Goal: Task Accomplishment & Management: Complete application form

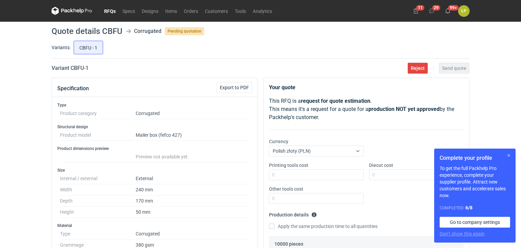
click at [508, 155] on button "button" at bounding box center [508, 155] width 8 height 8
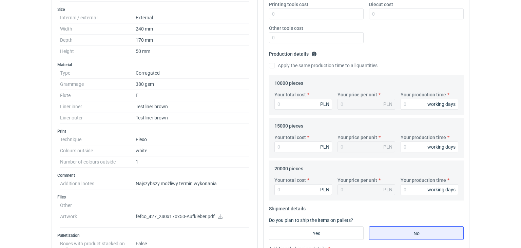
scroll to position [179, 0]
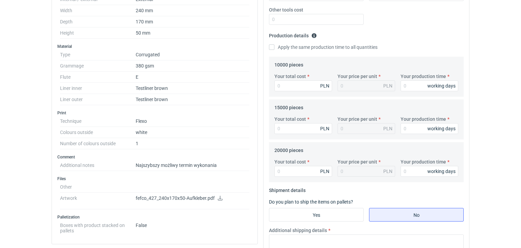
click at [220, 196] on icon at bounding box center [220, 198] width 5 height 5
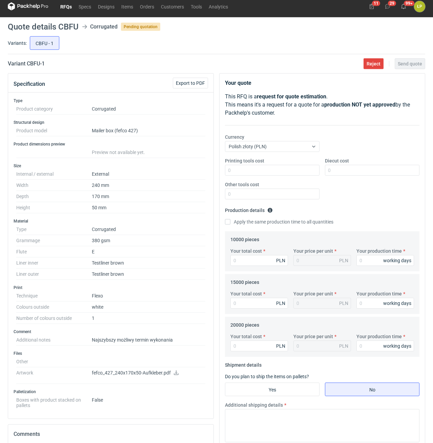
scroll to position [0, 0]
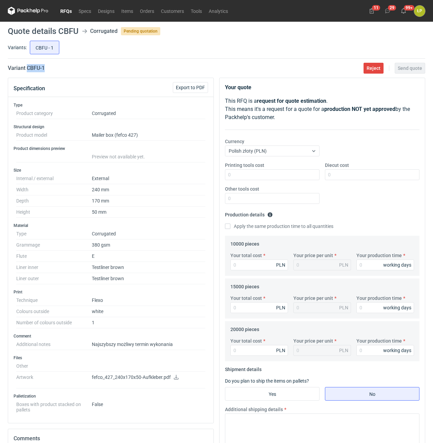
drag, startPoint x: 50, startPoint y: 71, endPoint x: 28, endPoint y: 72, distance: 22.7
click at [28, 72] on main "Quote details CBFU Corrugated Pending quotation Variants: CBFU - 1 Variant CBFU…" at bounding box center [216, 306] width 423 height 569
copy h2 "CBFU - 1"
click at [280, 173] on input "Printing tools cost" at bounding box center [272, 174] width 95 height 11
type input "1000"
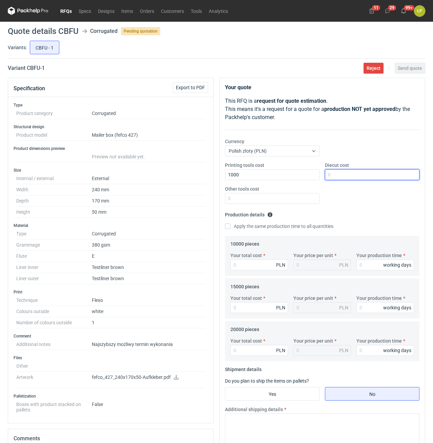
click at [342, 175] on input "Diecut cost" at bounding box center [372, 174] width 95 height 11
type input "2800"
click at [309, 191] on div "Other tools cost" at bounding box center [272, 194] width 100 height 18
click at [310, 195] on input "Other tools cost" at bounding box center [272, 198] width 95 height 11
type input "0"
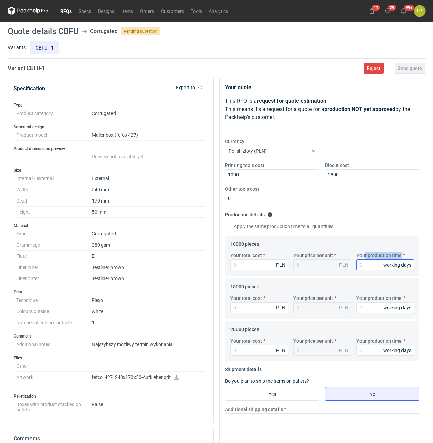
click at [365, 247] on div "Your production time working days" at bounding box center [385, 261] width 63 height 18
click at [357, 247] on input "Your production time" at bounding box center [386, 264] width 58 height 11
type input "12"
click at [273, 229] on label "Apply the same production time to all quantities" at bounding box center [279, 226] width 108 height 7
click at [230, 229] on input "Apply the same production time to all quantities" at bounding box center [227, 225] width 5 height 5
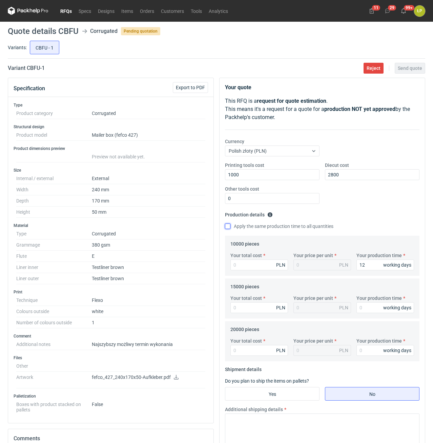
checkbox input "true"
type input "12"
click at [267, 247] on input "Your total cost" at bounding box center [259, 264] width 58 height 11
type input "3400"
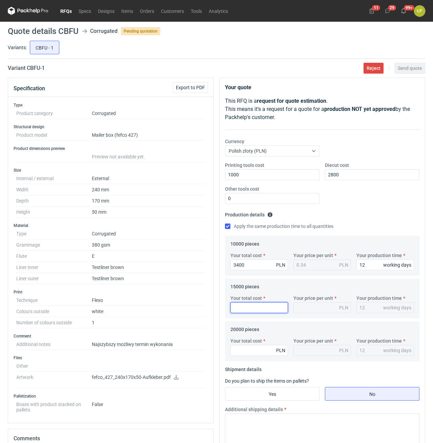
type input "0.34"
click at [269, 247] on input "Your total cost" at bounding box center [259, 307] width 58 height 11
type input "4950"
type input "0.33"
type input "4950"
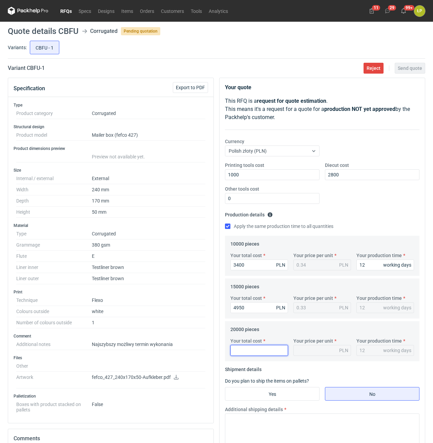
click at [263, 247] on input "Your total cost" at bounding box center [259, 350] width 58 height 11
type input "6400"
type input "0.32"
type input "6400"
click at [299, 247] on input "Yes" at bounding box center [272, 393] width 94 height 13
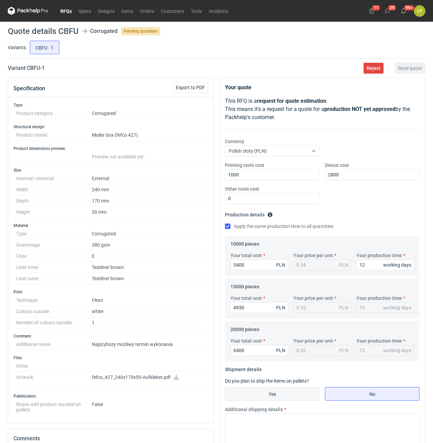
radio input "true"
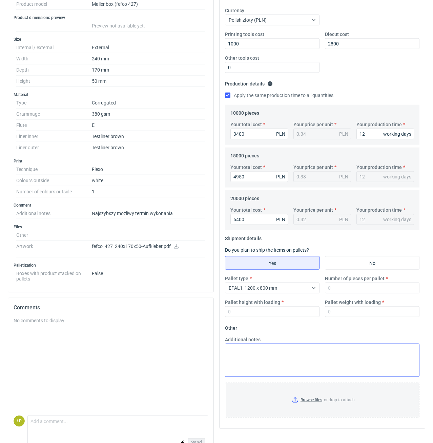
scroll to position [148, 0]
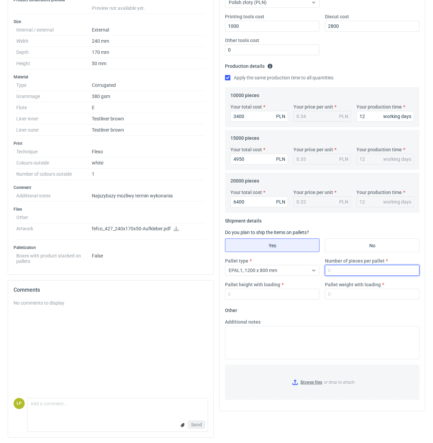
click at [338, 247] on input "Number of pieces per pallet" at bounding box center [372, 270] width 95 height 11
type input "4000"
click at [312, 247] on input "Pallet height with loading" at bounding box center [272, 293] width 95 height 11
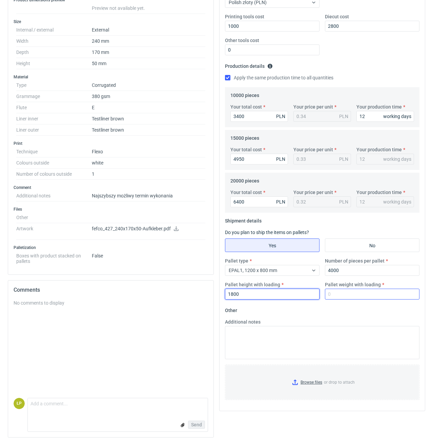
type input "1800"
click at [375, 247] on input "Pallet weight with loading" at bounding box center [372, 293] width 95 height 11
drag, startPoint x: 337, startPoint y: 301, endPoint x: 339, endPoint y: 297, distance: 4.7
click at [338, 247] on div "Pallet type EPAL1, 1200 x 800 mm Number of pieces per pallet 4000 Pallet height…" at bounding box center [322, 280] width 200 height 47
click at [340, 247] on input "Pallet weight with loading" at bounding box center [372, 293] width 95 height 11
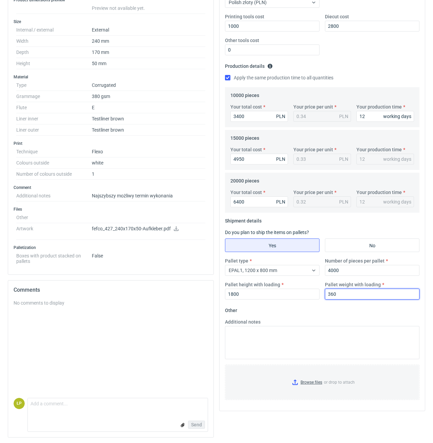
type input "360"
click at [306, 247] on div "Additional notes" at bounding box center [322, 338] width 200 height 41
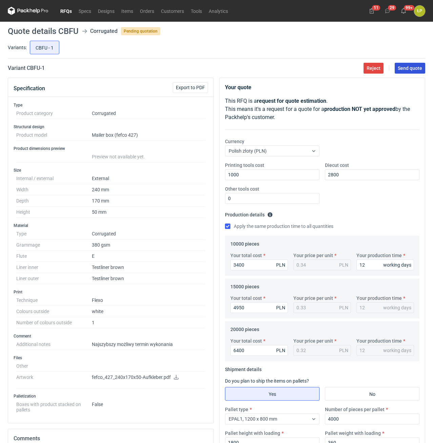
click at [402, 67] on span "Send quote" at bounding box center [410, 68] width 24 height 5
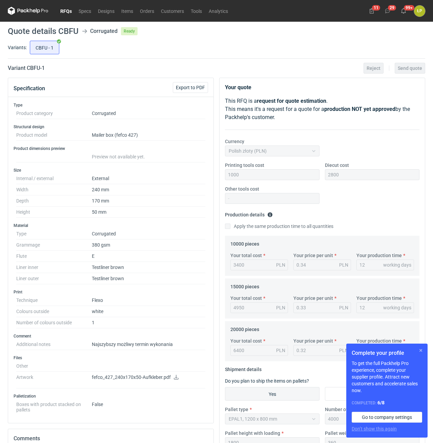
click at [419, 349] on button "button" at bounding box center [421, 350] width 8 height 8
